Goal: Contribute content: Contribute content

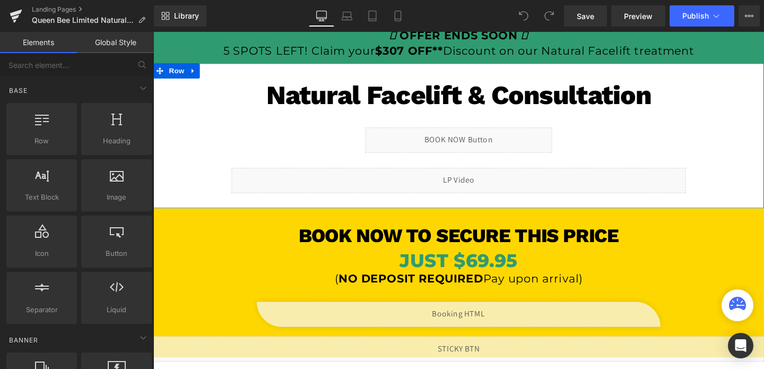
scroll to position [108, 0]
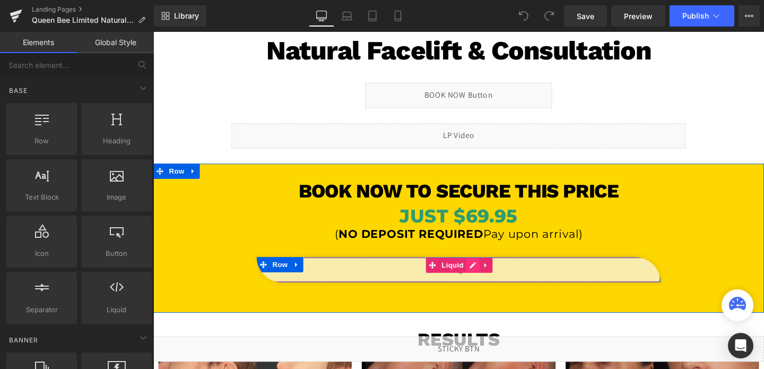
click at [486, 284] on div "Liquid" at bounding box center [474, 281] width 424 height 27
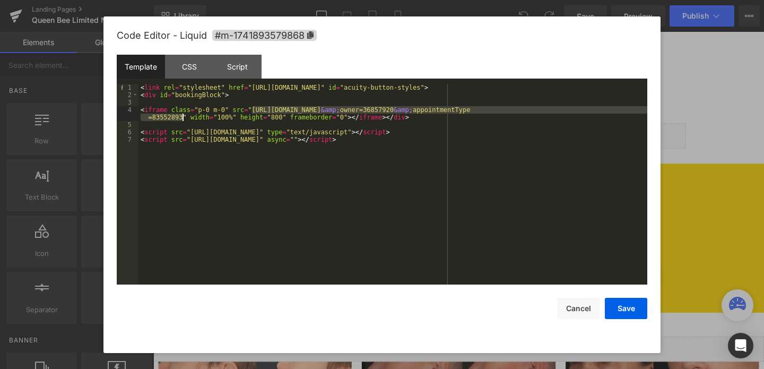
drag, startPoint x: 253, startPoint y: 109, endPoint x: 181, endPoint y: 118, distance: 72.2
click at [181, 118] on div "< link rel = "stylesheet" href = "[URL][DOMAIN_NAME]" id = "acuity-button-style…" at bounding box center [392, 191] width 509 height 215
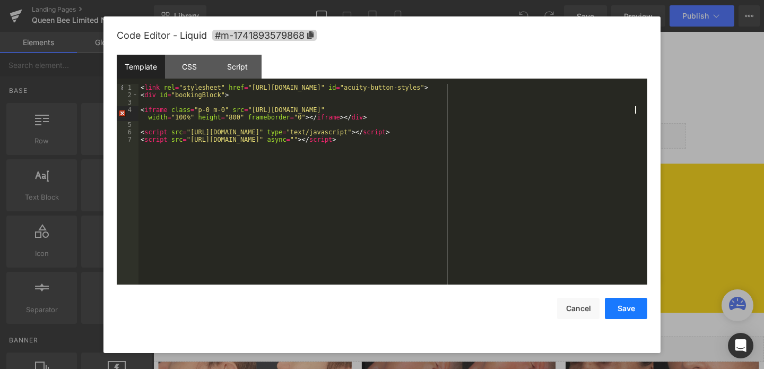
click at [621, 304] on button "Save" at bounding box center [626, 308] width 42 height 21
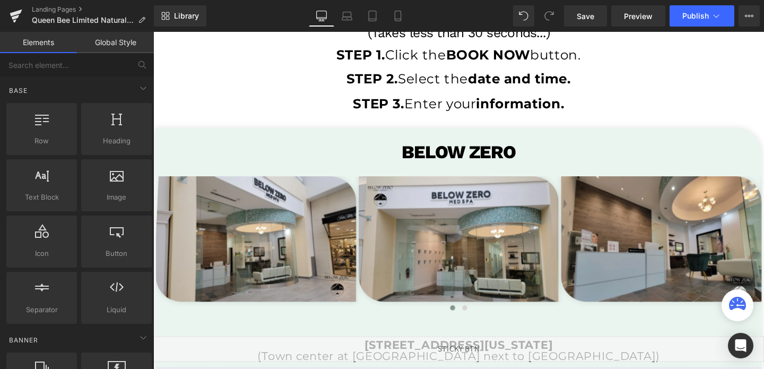
scroll to position [1983, 0]
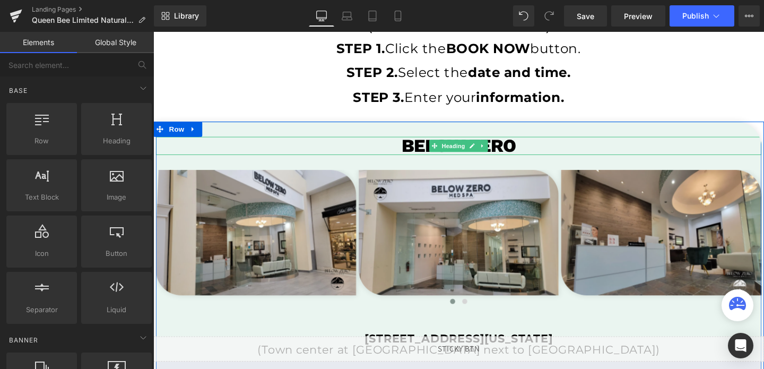
click at [516, 152] on h1 "BeloW ZERO" at bounding box center [474, 151] width 637 height 19
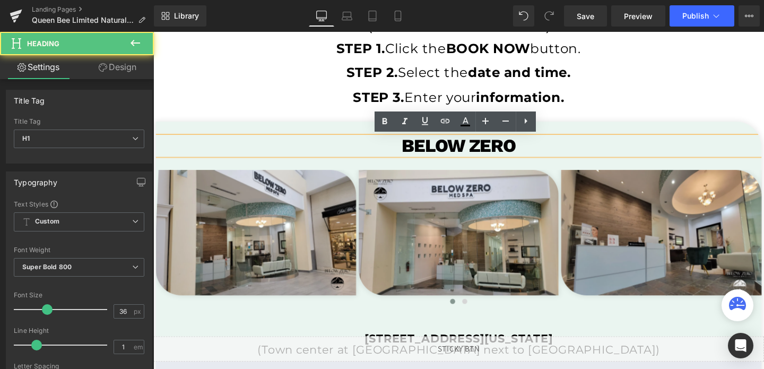
click at [531, 151] on h1 "BeloW ZERO" at bounding box center [474, 151] width 637 height 19
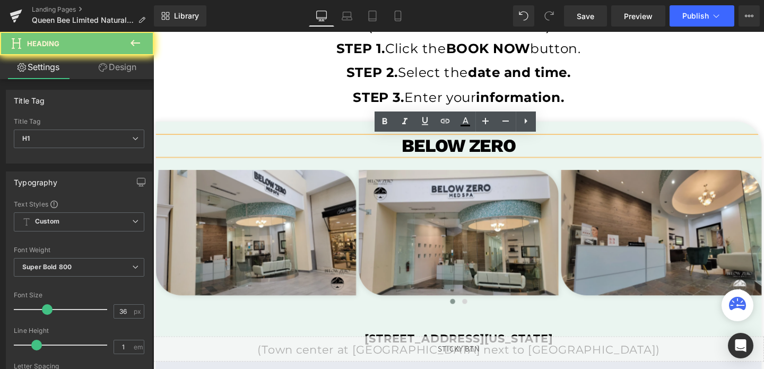
click at [531, 151] on h1 "BeloW ZERO" at bounding box center [474, 151] width 637 height 19
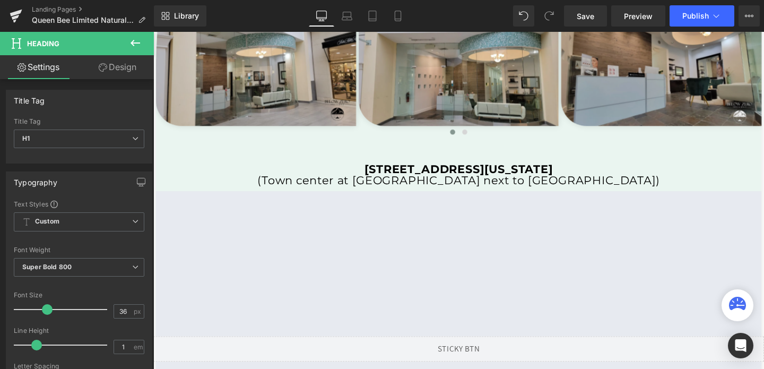
scroll to position [2180, 0]
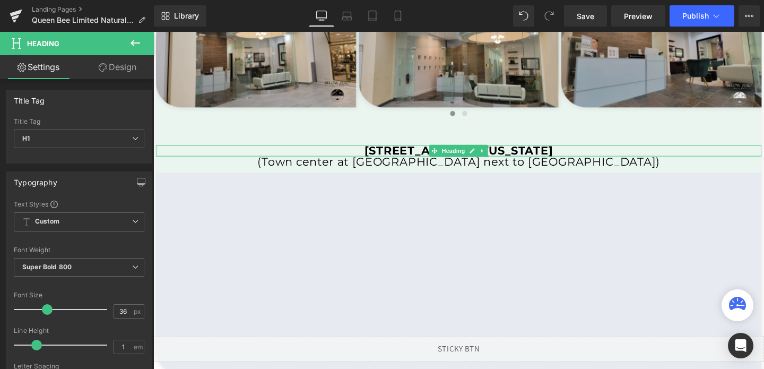
click at [524, 154] on strong "[STREET_ADDRESS][US_STATE]" at bounding box center [474, 157] width 198 height 14
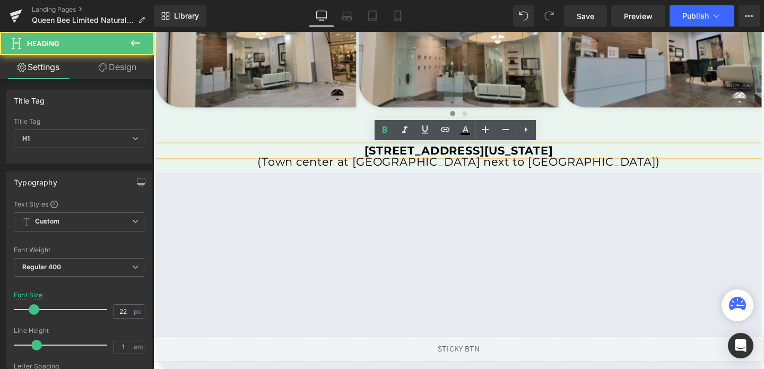
click at [524, 154] on strong "[STREET_ADDRESS][US_STATE]" at bounding box center [474, 157] width 198 height 14
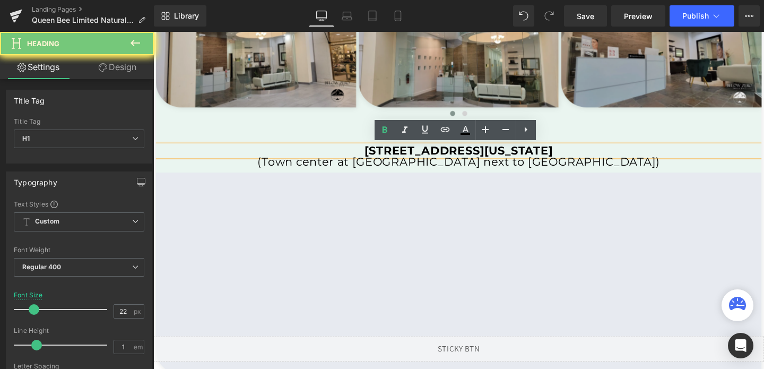
click at [524, 154] on strong "[STREET_ADDRESS][US_STATE]" at bounding box center [474, 157] width 198 height 14
paste div
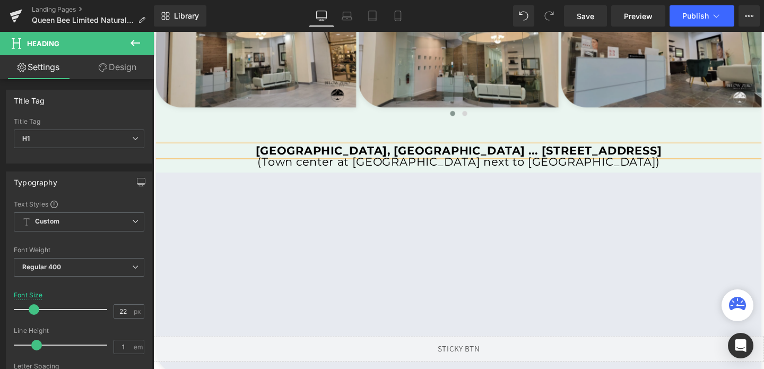
click at [414, 154] on b "[GEOGRAPHIC_DATA], [GEOGRAPHIC_DATA] ... [STREET_ADDRESS]" at bounding box center [474, 157] width 427 height 14
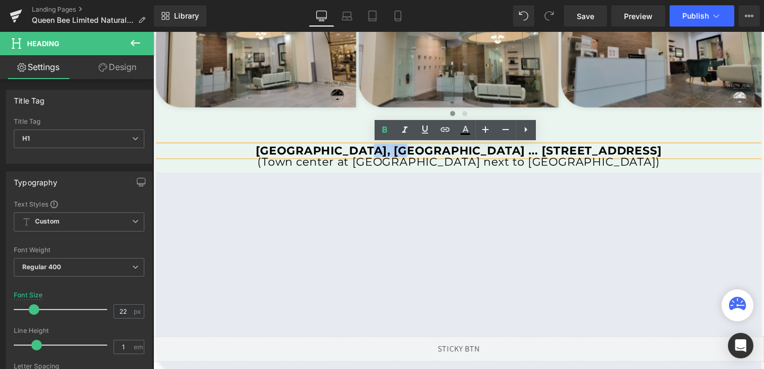
drag, startPoint x: 410, startPoint y: 154, endPoint x: 381, endPoint y: 158, distance: 28.8
click at [381, 158] on b "[GEOGRAPHIC_DATA], [GEOGRAPHIC_DATA] ... [STREET_ADDRESS]" at bounding box center [474, 157] width 427 height 14
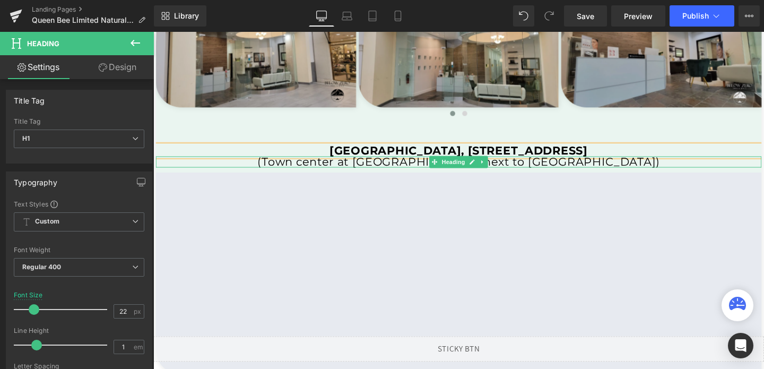
click at [541, 167] on h1 "(Town center at [GEOGRAPHIC_DATA] next to [GEOGRAPHIC_DATA])" at bounding box center [474, 169] width 637 height 12
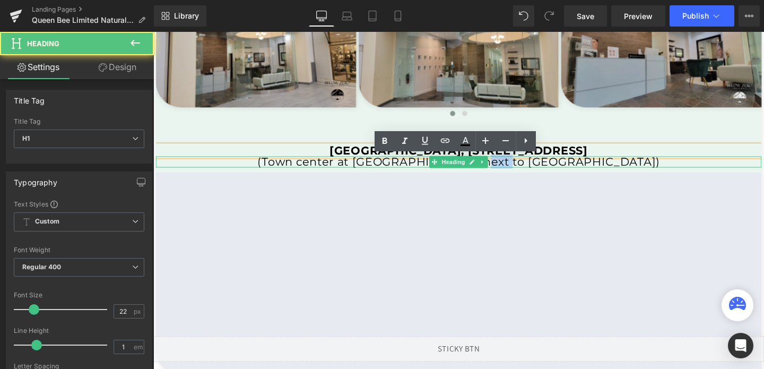
click at [541, 167] on h1 "(Town center at [GEOGRAPHIC_DATA] next to [GEOGRAPHIC_DATA])" at bounding box center [474, 169] width 637 height 12
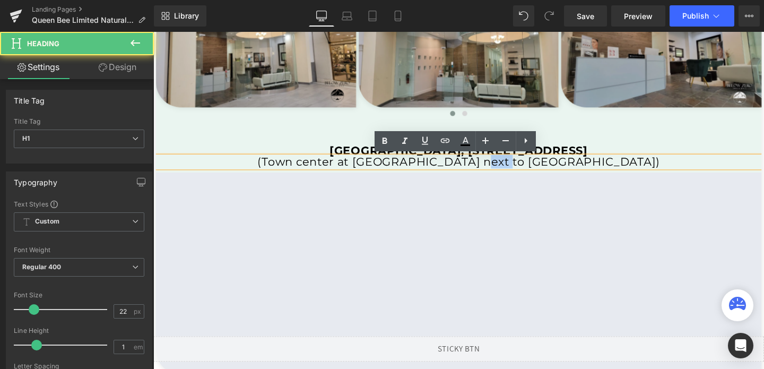
click at [541, 167] on h1 "(Town center at [GEOGRAPHIC_DATA] next to [GEOGRAPHIC_DATA])" at bounding box center [474, 169] width 637 height 12
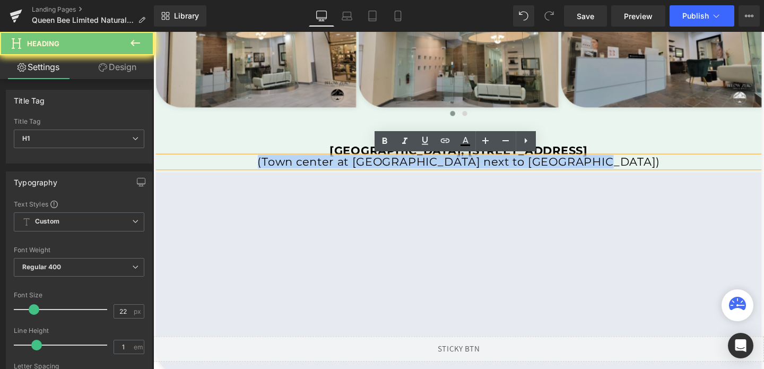
click at [541, 167] on h1 "(Town center at [GEOGRAPHIC_DATA] next to [GEOGRAPHIC_DATA])" at bounding box center [474, 169] width 637 height 12
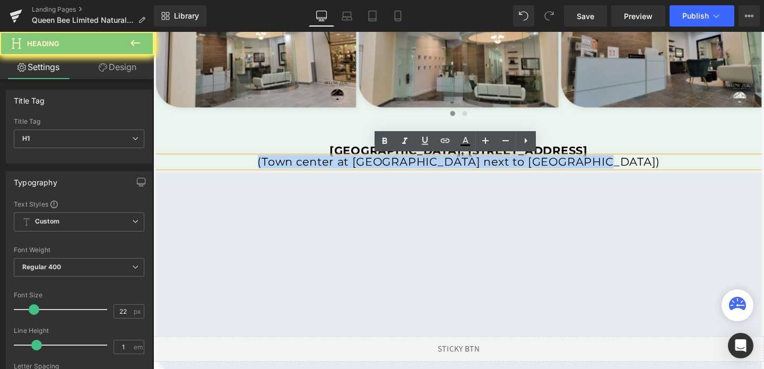
paste div
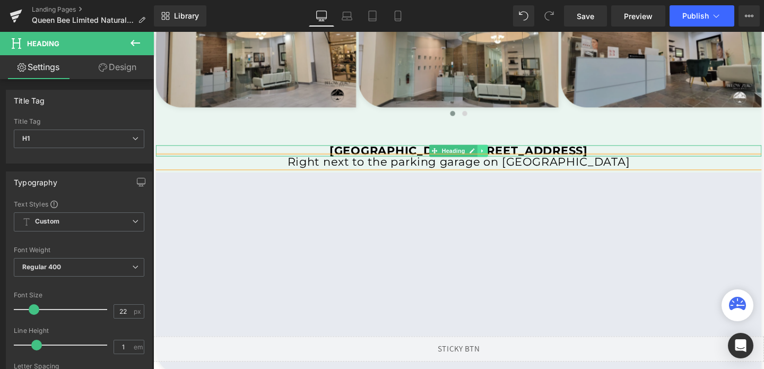
click at [504, 154] on link at bounding box center [499, 157] width 11 height 13
click at [546, 152] on div at bounding box center [474, 152] width 637 height 3
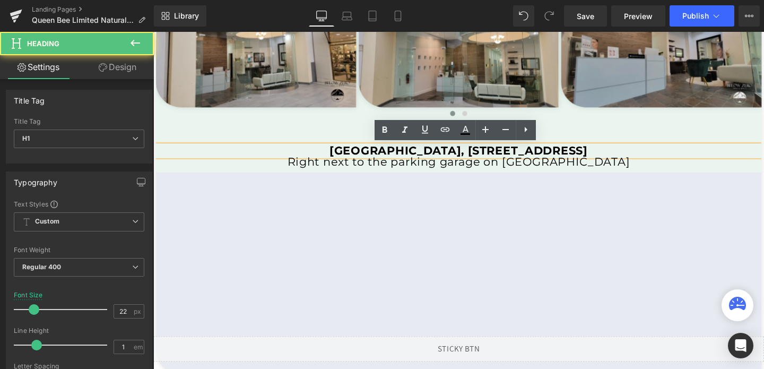
click at [546, 152] on b "[GEOGRAPHIC_DATA], [STREET_ADDRESS]" at bounding box center [474, 157] width 271 height 14
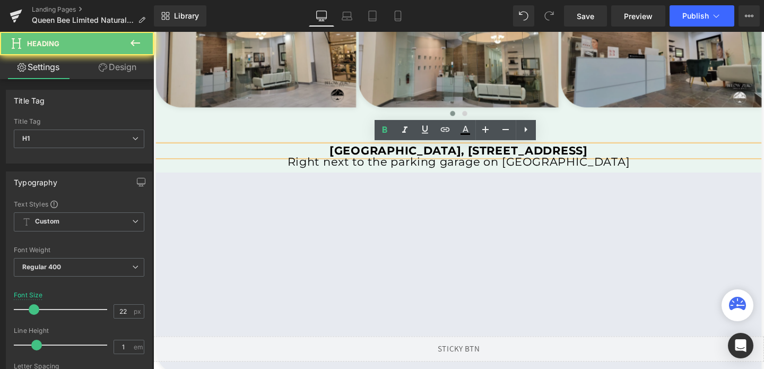
click at [546, 152] on b "[GEOGRAPHIC_DATA], [STREET_ADDRESS]" at bounding box center [474, 157] width 271 height 14
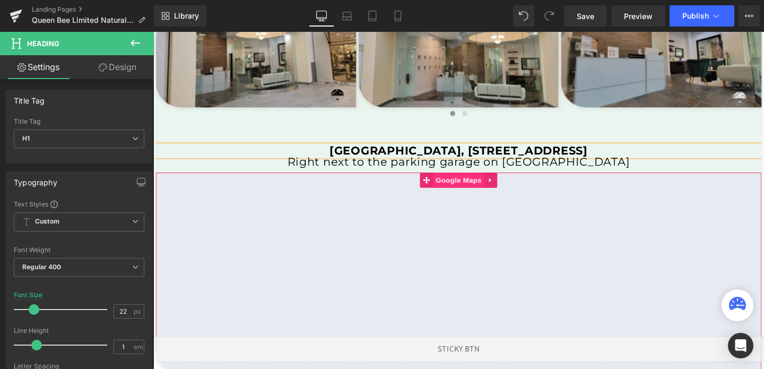
click at [474, 186] on span "Google Maps" at bounding box center [474, 188] width 54 height 16
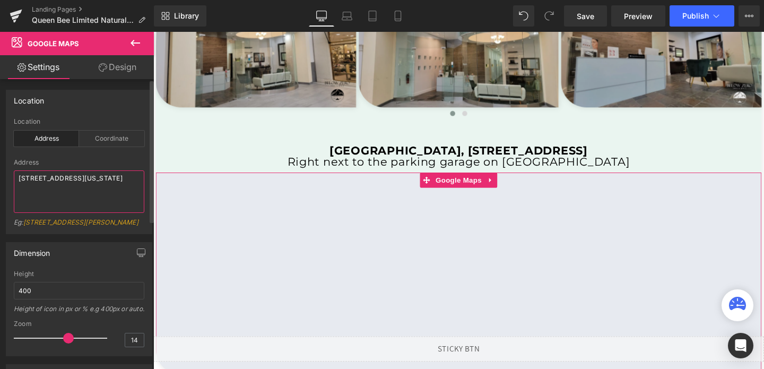
click at [50, 181] on textarea "[STREET_ADDRESS][US_STATE]" at bounding box center [79, 191] width 131 height 42
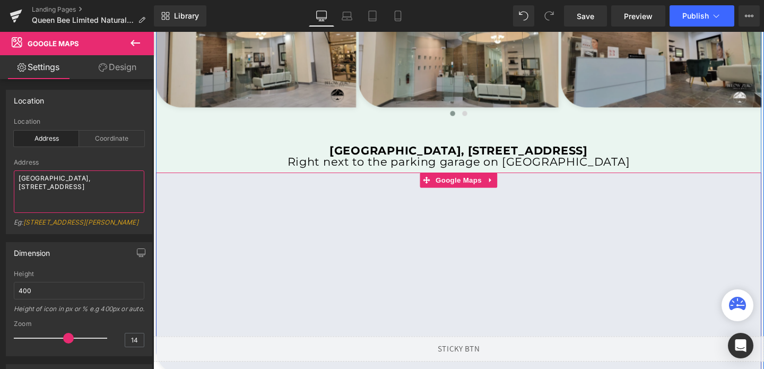
type textarea "[GEOGRAPHIC_DATA], [STREET_ADDRESS]"
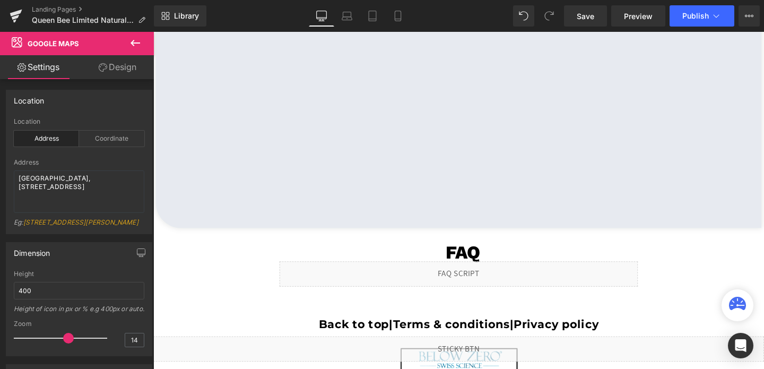
scroll to position [2447, 0]
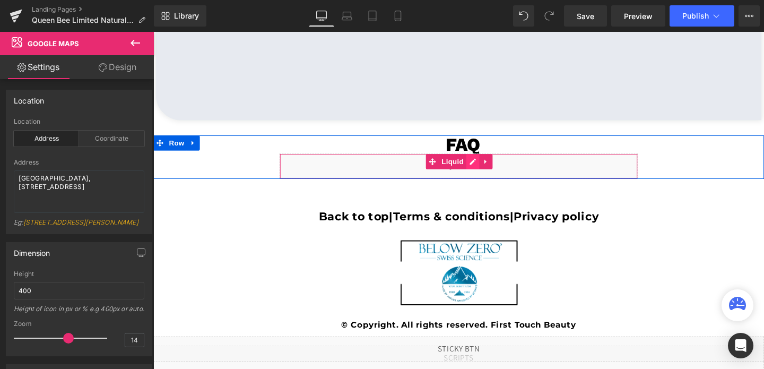
click at [489, 169] on div "Liquid" at bounding box center [474, 173] width 377 height 27
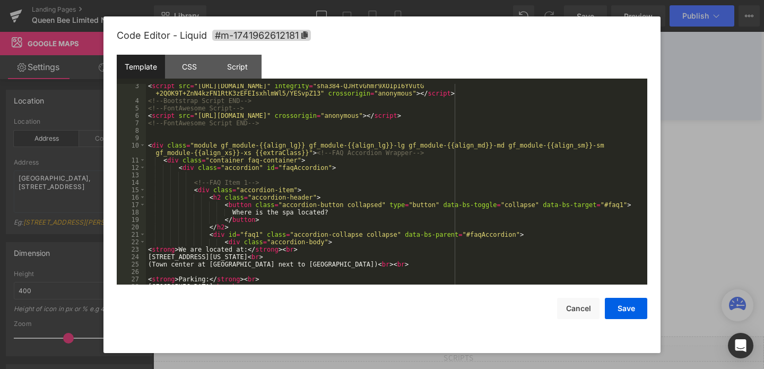
scroll to position [57, 0]
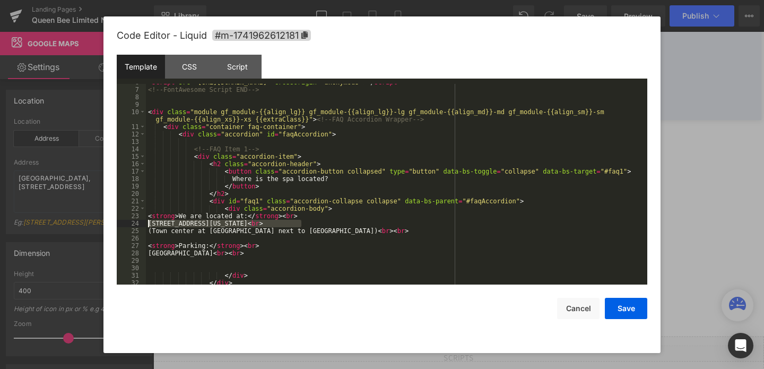
drag, startPoint x: 301, startPoint y: 223, endPoint x: 128, endPoint y: 225, distance: 172.4
click at [128, 225] on pre "6 7 8 9 10 11 12 13 14 15 16 17 18 19 20 21 22 23 24 25 26 27 28 29 30 31 32 33…" at bounding box center [382, 184] width 531 height 201
drag, startPoint x: 346, startPoint y: 232, endPoint x: 154, endPoint y: 231, distance: 192.6
click at [154, 231] on div "< script src = "[URL][DOMAIN_NAME]" crossorigin = "anonymous" > </ script > <!-…" at bounding box center [394, 186] width 497 height 215
drag, startPoint x: 244, startPoint y: 253, endPoint x: 146, endPoint y: 254, distance: 97.1
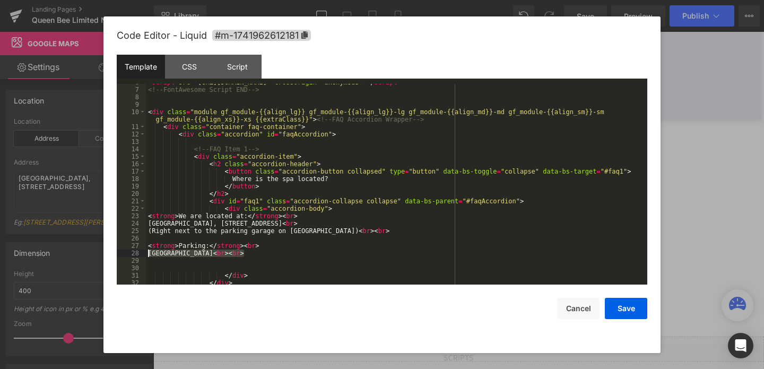
click at [146, 254] on div "< script src = "[URL][DOMAIN_NAME]" crossorigin = "anonymous" > </ script > <!-…" at bounding box center [394, 186] width 497 height 215
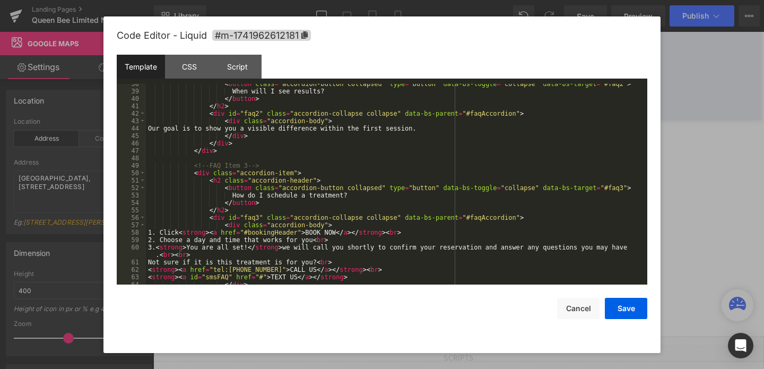
scroll to position [309, 0]
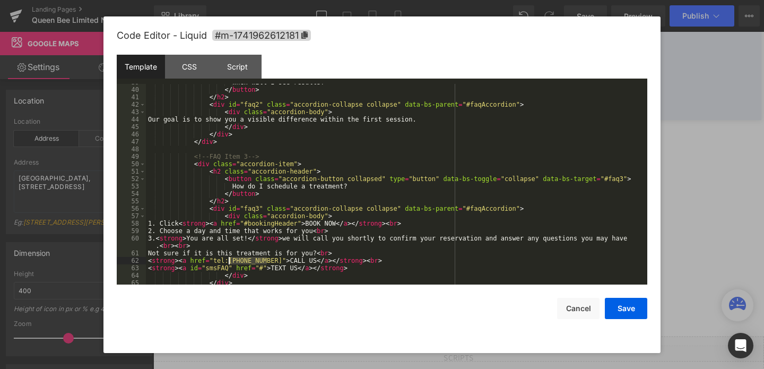
drag, startPoint x: 266, startPoint y: 259, endPoint x: 229, endPoint y: 261, distance: 37.2
click at [229, 261] on div "When will I see results? </ button > </ h2 > < div id = "faq2" class = "accordi…" at bounding box center [394, 186] width 497 height 215
click at [267, 263] on div "When will I see results? </ button > </ h2 > < div id = "faq2" class = "accordi…" at bounding box center [394, 186] width 497 height 215
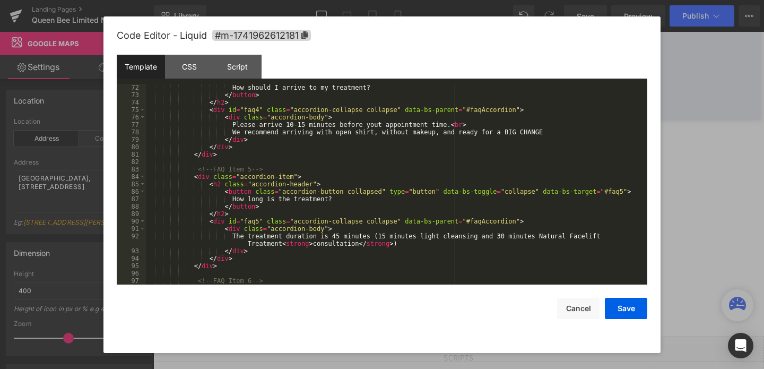
scroll to position [558, 0]
click at [346, 233] on div "How should I arrive to my treatment? </ button > </ h2 > < div id = "faq4" clas…" at bounding box center [394, 190] width 497 height 215
click at [395, 234] on div "How should I arrive to my treatment? </ button > </ h2 > < div id = "faq4" clas…" at bounding box center [394, 190] width 497 height 215
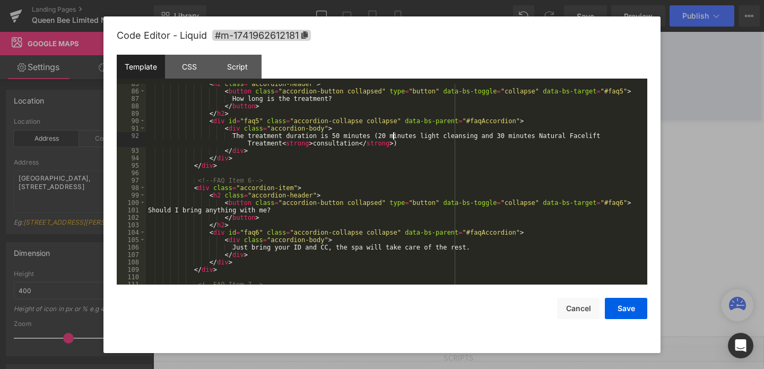
scroll to position [713, 0]
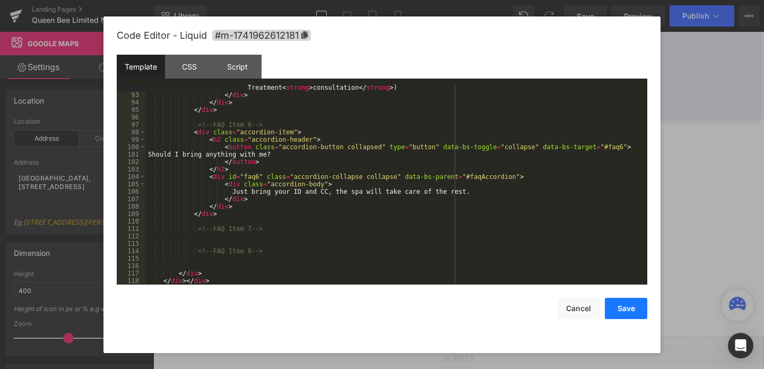
click at [613, 315] on button "Save" at bounding box center [626, 308] width 42 height 21
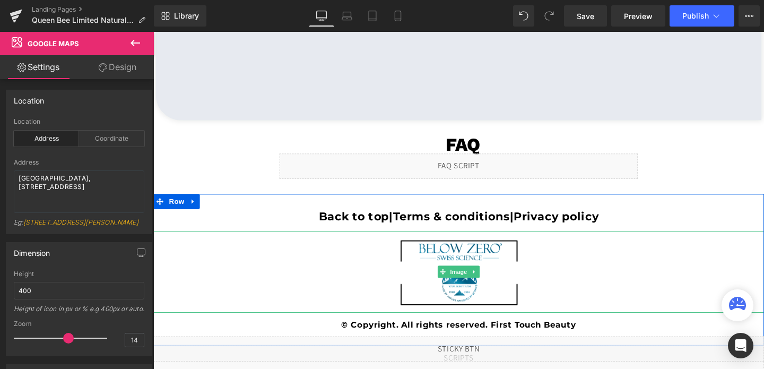
click at [438, 266] on img at bounding box center [474, 283] width 128 height 85
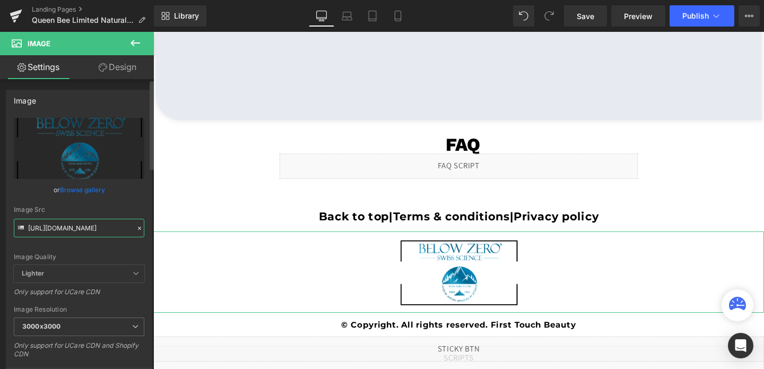
click at [34, 232] on input "[URL][DOMAIN_NAME]" at bounding box center [79, 228] width 131 height 19
paste input "58/1601/0010/files/plus.png?v=1759250942"
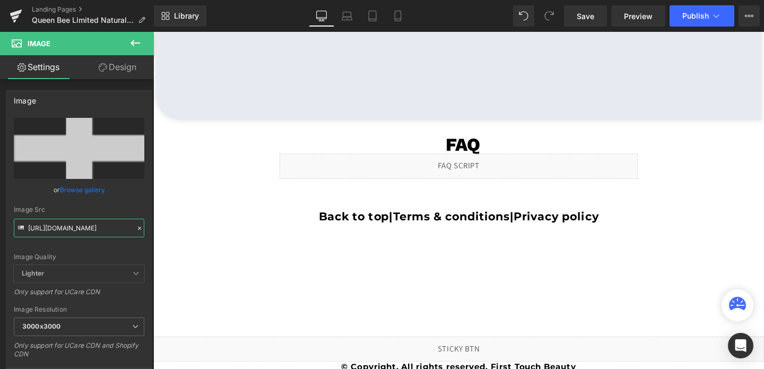
scroll to position [0, 0]
click at [89, 230] on input "[URL][DOMAIN_NAME]" at bounding box center [79, 228] width 131 height 19
paste input "37407.png?v=1759351736"
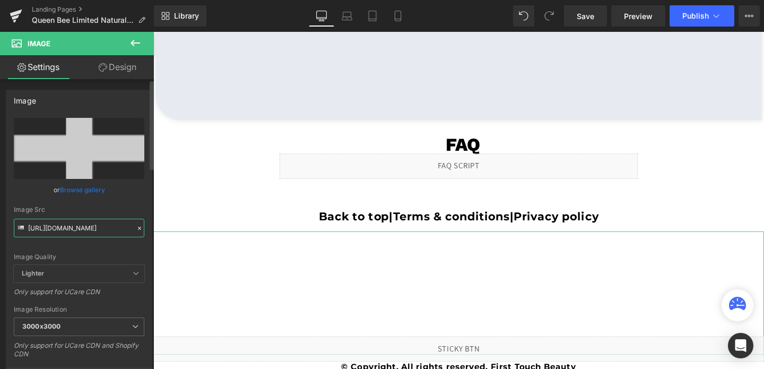
type input "[URL][DOMAIN_NAME]"
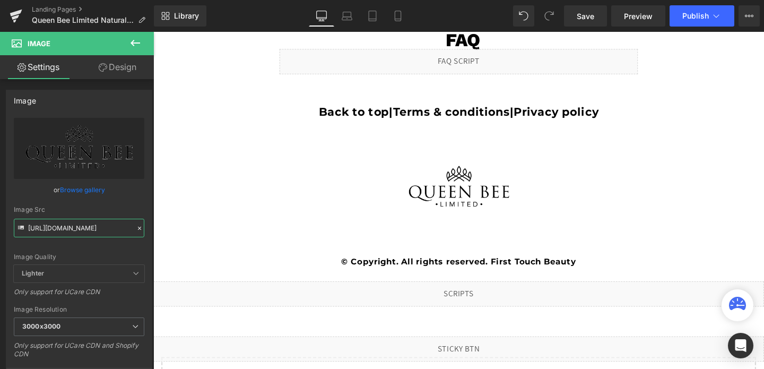
scroll to position [2559, 0]
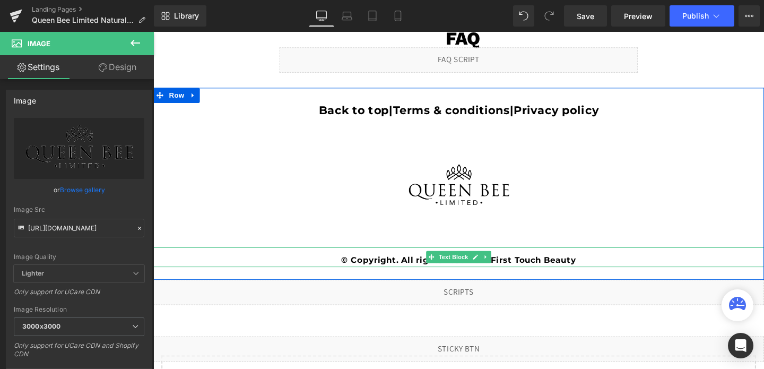
click at [554, 274] on span "© Copyright. All rights reserved. First Touch Beauty" at bounding box center [474, 271] width 247 height 10
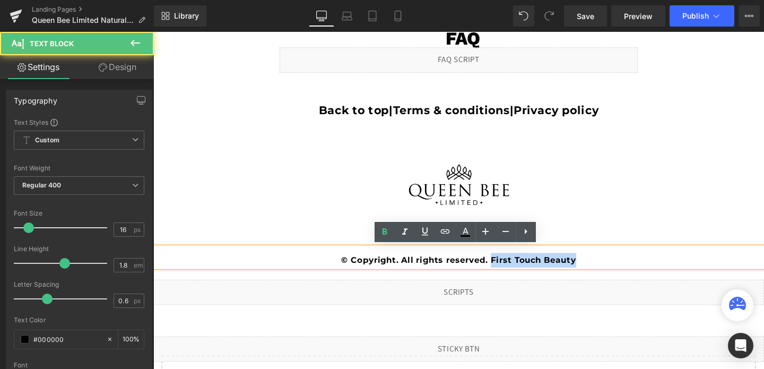
drag, startPoint x: 510, startPoint y: 271, endPoint x: 601, endPoint y: 271, distance: 91.2
click at [601, 271] on p "© Copyright. All rights reserved. First Touch Beauty" at bounding box center [474, 271] width 642 height 15
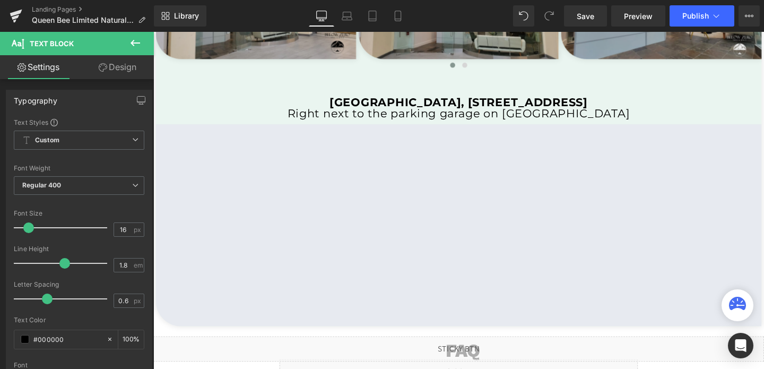
scroll to position [2171, 0]
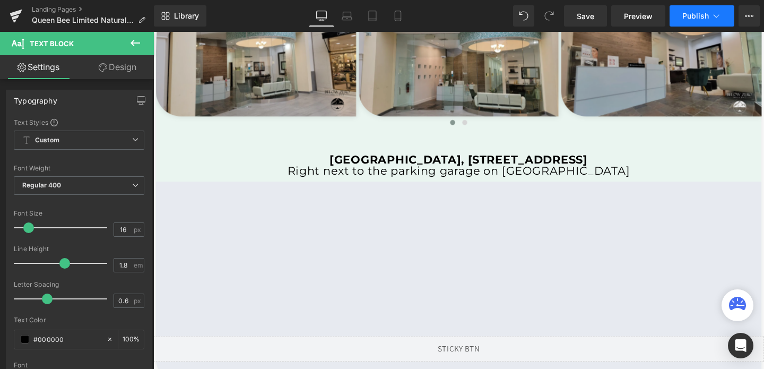
click at [688, 14] on span "Publish" at bounding box center [695, 16] width 27 height 8
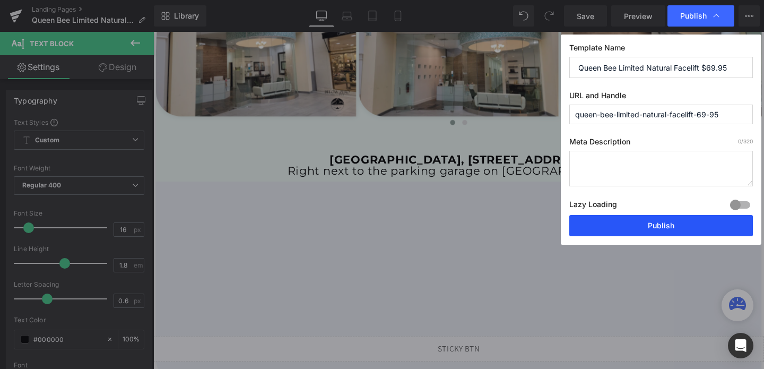
click at [615, 222] on button "Publish" at bounding box center [661, 225] width 184 height 21
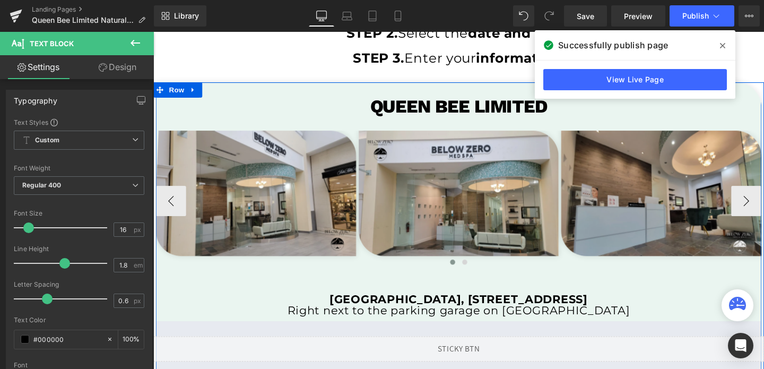
scroll to position [2014, 0]
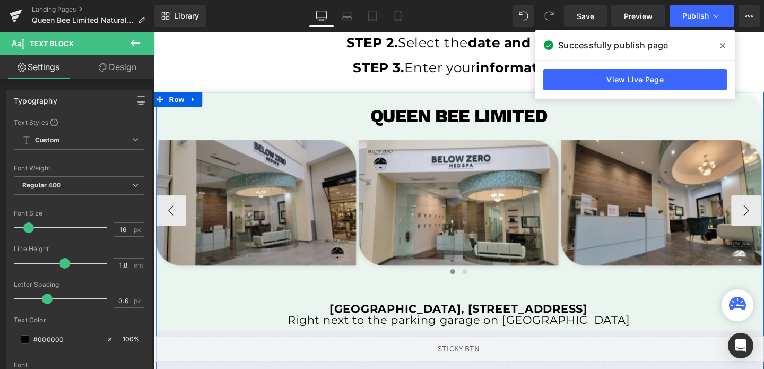
click at [300, 174] on img at bounding box center [261, 212] width 211 height 132
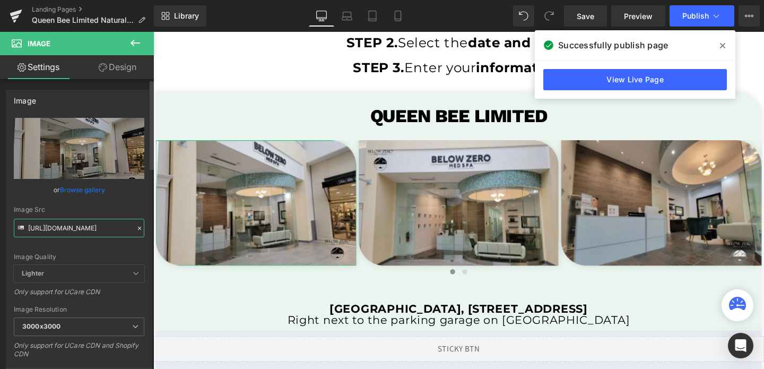
click at [109, 227] on input "[URL][DOMAIN_NAME]" at bounding box center [79, 228] width 131 height 19
paste input "qb-1.png?v=1759352075"
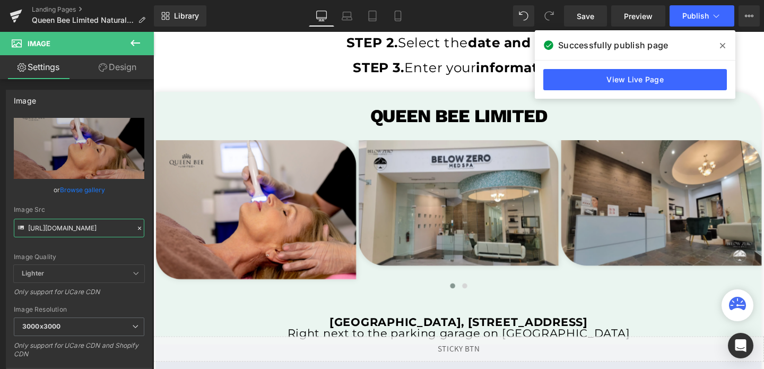
type input "[URL][DOMAIN_NAME]"
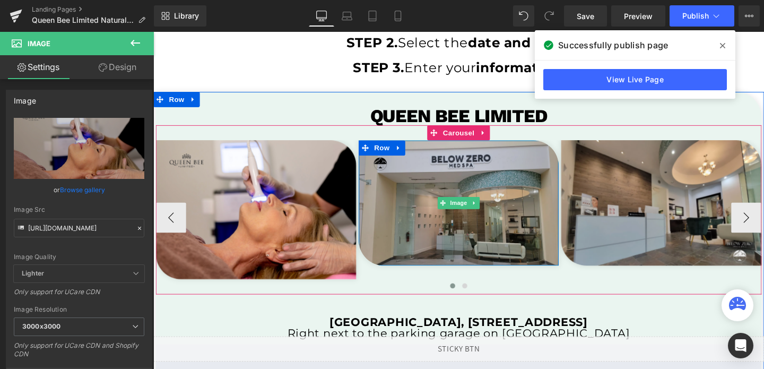
click at [406, 185] on img at bounding box center [474, 212] width 211 height 132
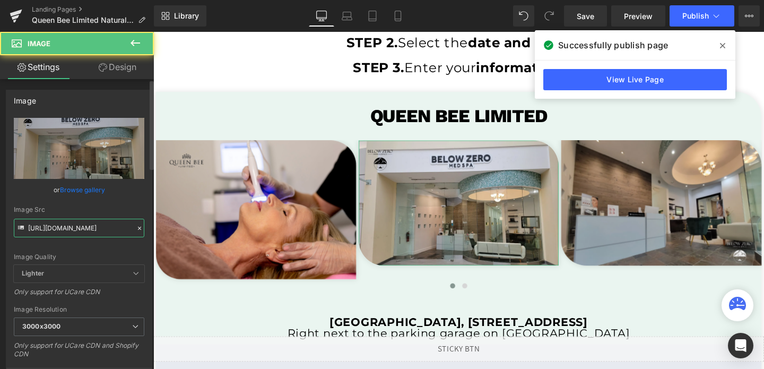
click at [62, 230] on input "[URL][DOMAIN_NAME]" at bounding box center [79, 228] width 131 height 19
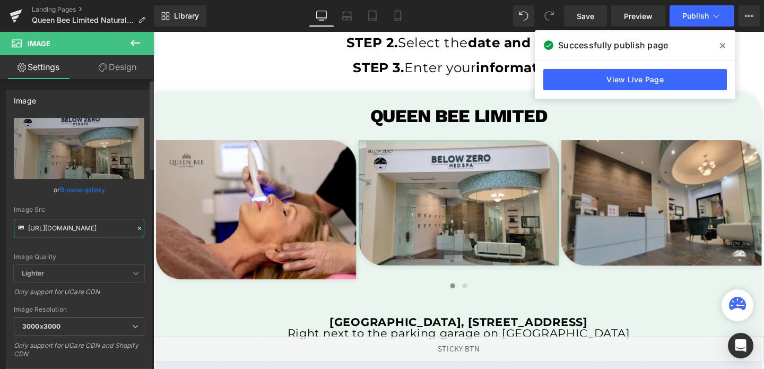
click at [62, 230] on input "[URL][DOMAIN_NAME]" at bounding box center [79, 228] width 131 height 19
paste input "qb-2.png?v=1759352076"
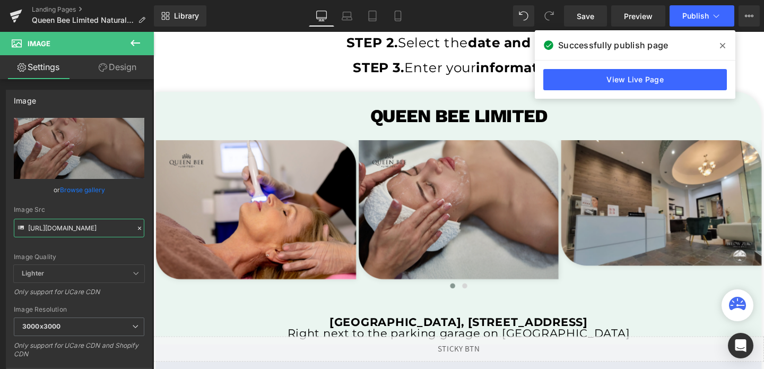
type input "[URL][DOMAIN_NAME]"
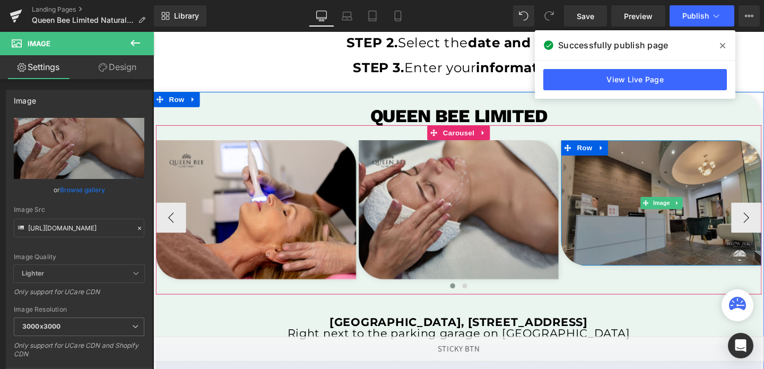
click at [659, 187] on img at bounding box center [687, 212] width 211 height 132
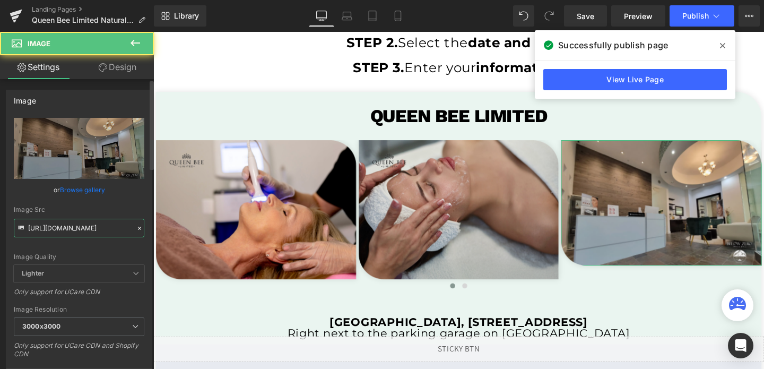
click at [83, 228] on input "[URL][DOMAIN_NAME]" at bounding box center [79, 228] width 131 height 19
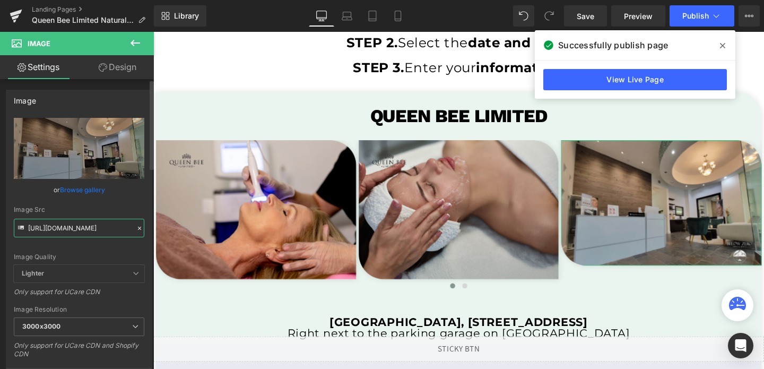
click at [83, 228] on input "[URL][DOMAIN_NAME]" at bounding box center [79, 228] width 131 height 19
paste input "qb-3.png?v=1759352076"
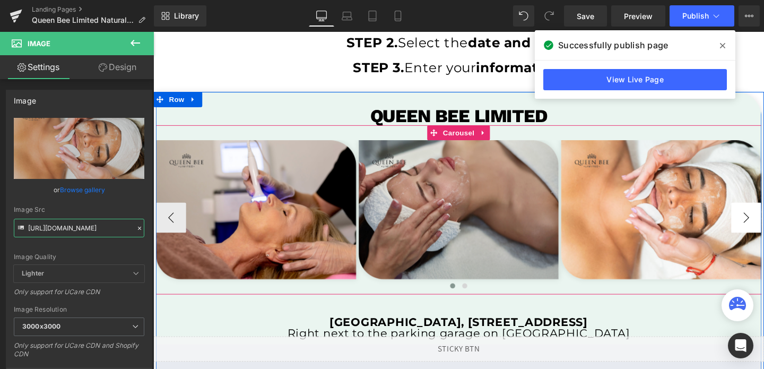
type input "[URL][DOMAIN_NAME]"
click at [763, 229] on button "›" at bounding box center [777, 227] width 32 height 32
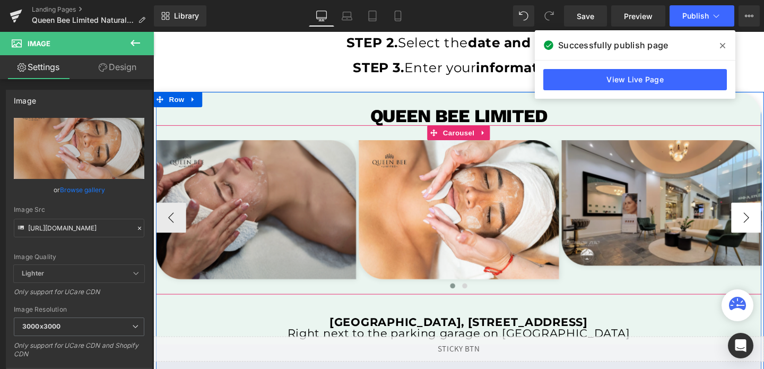
scroll to position [0, 0]
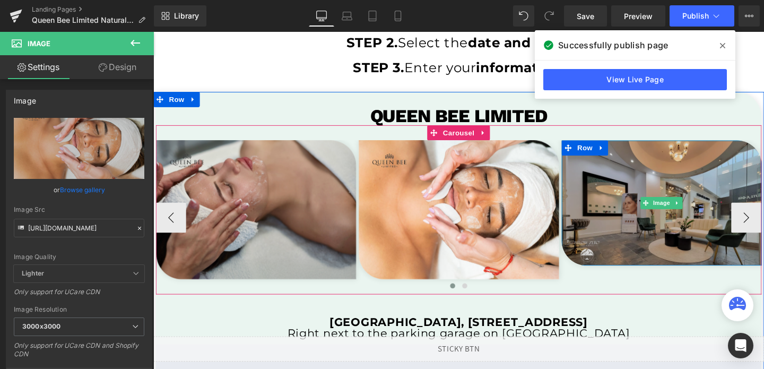
click at [636, 176] on img at bounding box center [688, 212] width 211 height 132
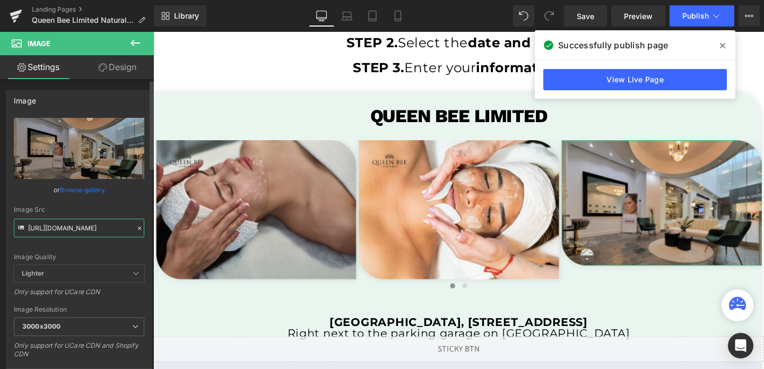
click at [66, 236] on input "[URL][DOMAIN_NAME]" at bounding box center [79, 228] width 131 height 19
paste input "qb-4.png?v=1759352076"
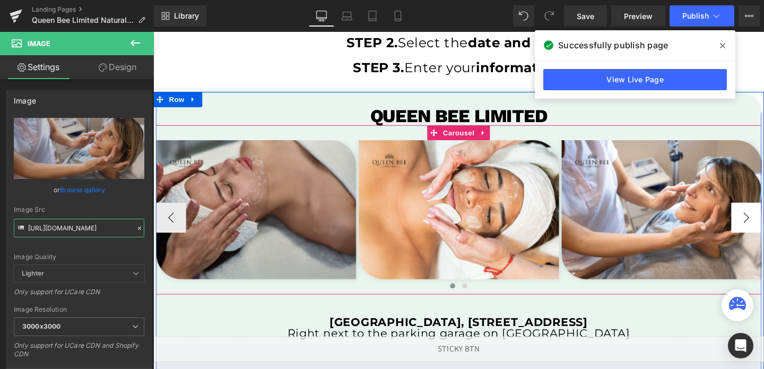
type input "[URL][DOMAIN_NAME]"
click at [763, 227] on button "›" at bounding box center [777, 227] width 32 height 32
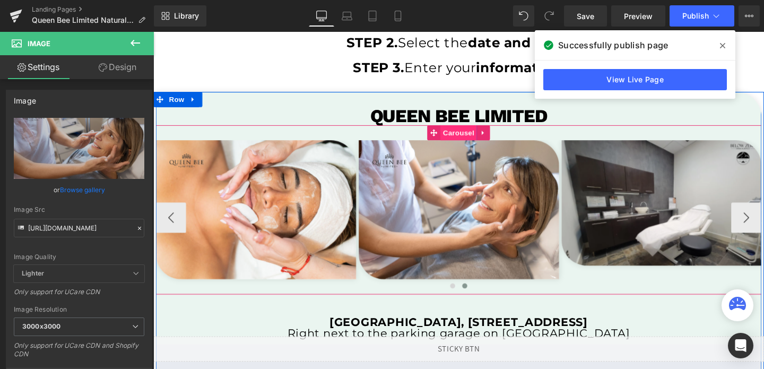
click at [474, 143] on span "Carousel" at bounding box center [474, 138] width 38 height 16
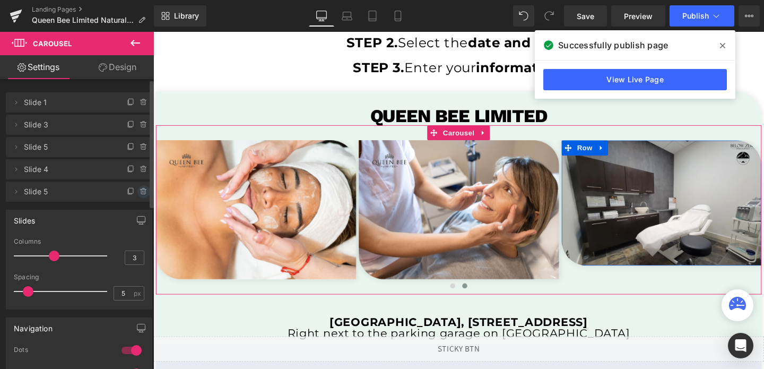
click at [141, 193] on icon at bounding box center [143, 191] width 4 height 5
click at [137, 195] on button "Delete" at bounding box center [132, 192] width 33 height 14
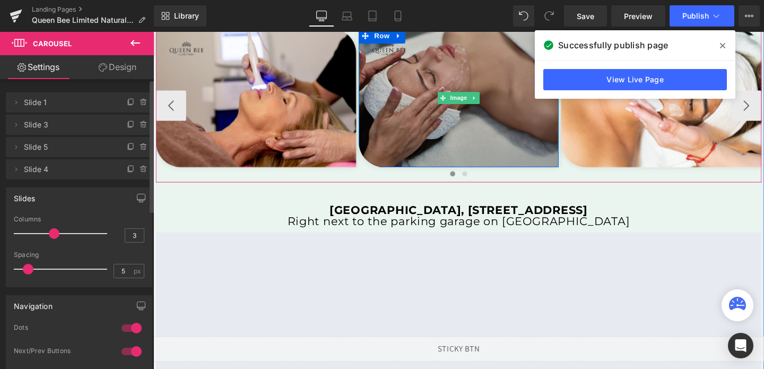
scroll to position [2239, 0]
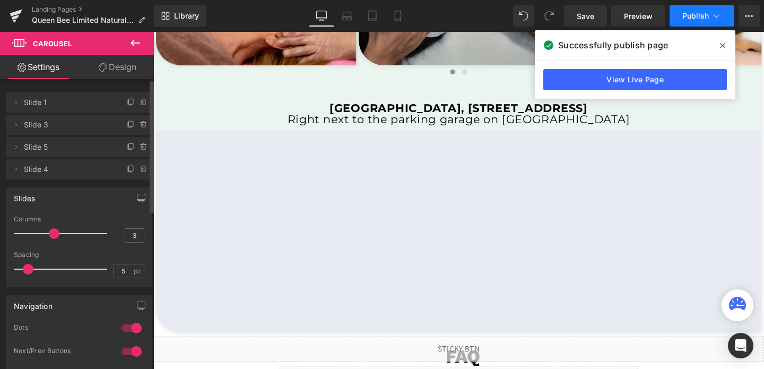
click at [692, 20] on span "Publish" at bounding box center [695, 16] width 27 height 8
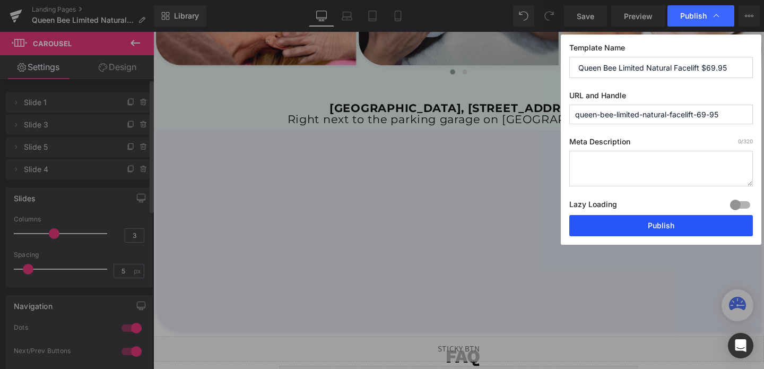
click at [628, 220] on button "Publish" at bounding box center [661, 225] width 184 height 21
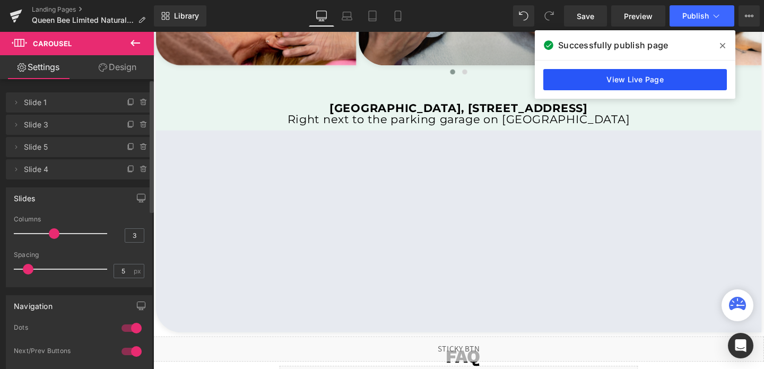
click at [609, 71] on link "View Live Page" at bounding box center [635, 79] width 184 height 21
